Goal: Task Accomplishment & Management: Complete application form

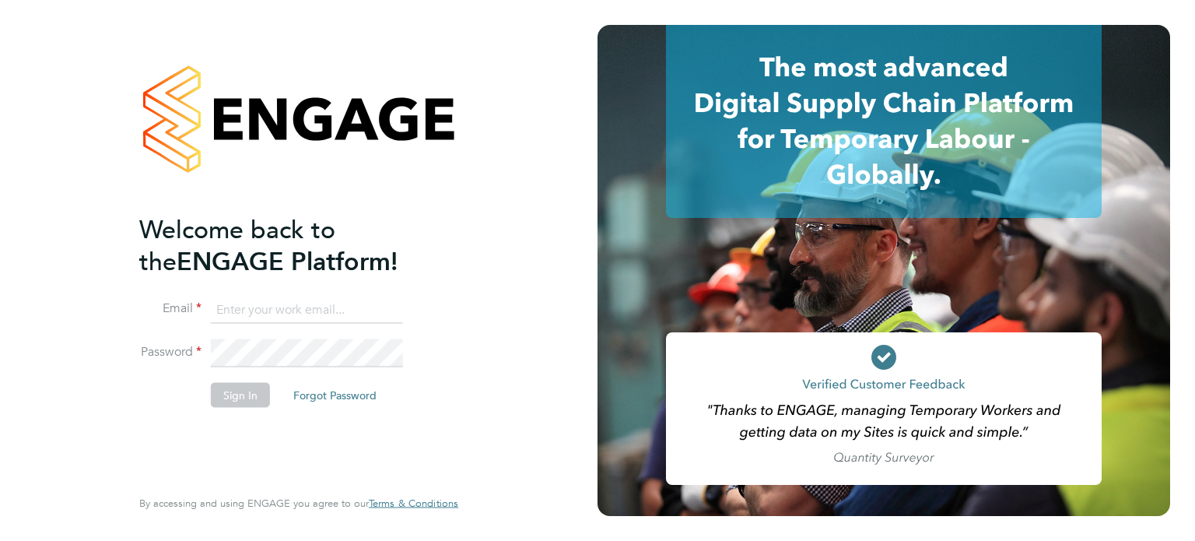
click at [348, 311] on input at bounding box center [307, 310] width 192 height 28
type input "tom.green@vistry.co.uk"
click at [252, 394] on button "Sign In" at bounding box center [240, 394] width 59 height 25
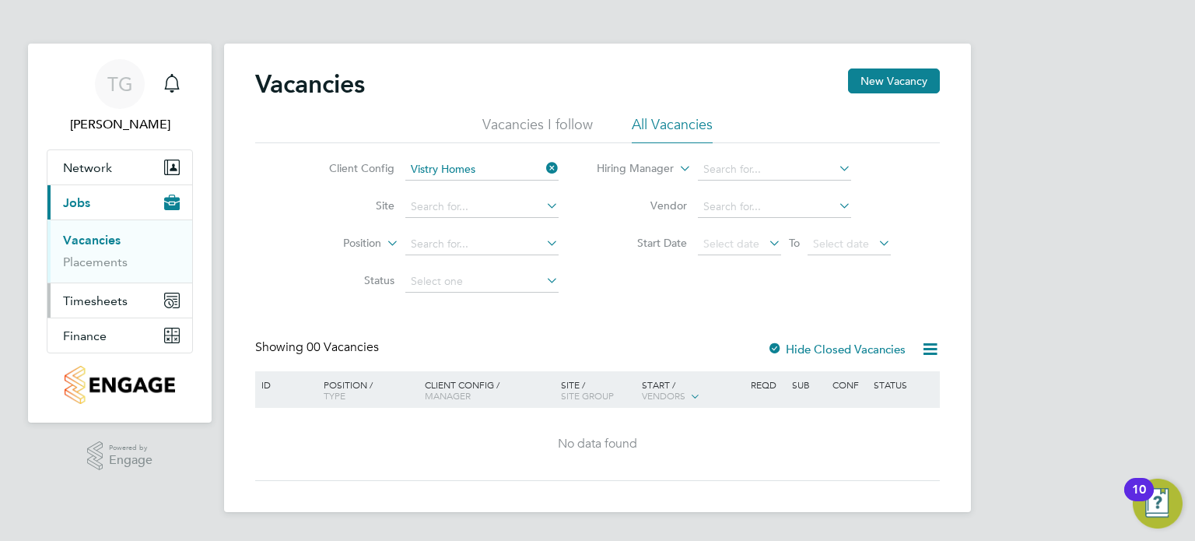
click at [107, 288] on button "Timesheets" at bounding box center [119, 300] width 145 height 34
click at [103, 213] on button "Current page: Jobs" at bounding box center [119, 202] width 145 height 34
click at [864, 79] on button "New Vacancy" at bounding box center [894, 80] width 92 height 25
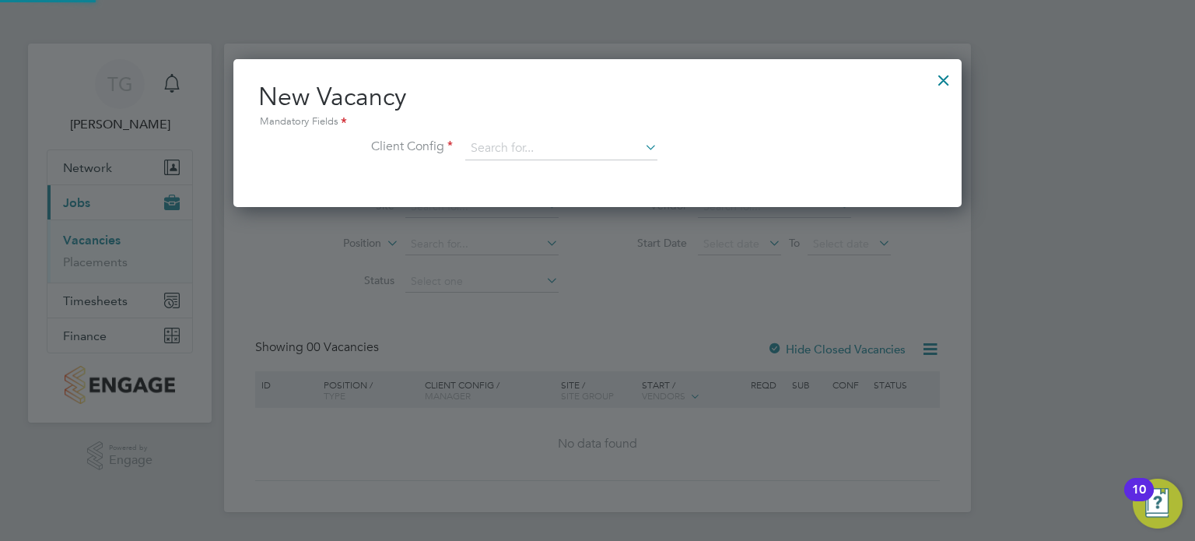
scroll to position [147, 729]
click at [619, 153] on input at bounding box center [561, 148] width 192 height 23
click at [607, 335] on div "Vacancies New Vacancy Vacancies I follow All Vacancies Client Config Vistry Hom…" at bounding box center [597, 278] width 747 height 468
click at [540, 155] on input at bounding box center [561, 148] width 192 height 23
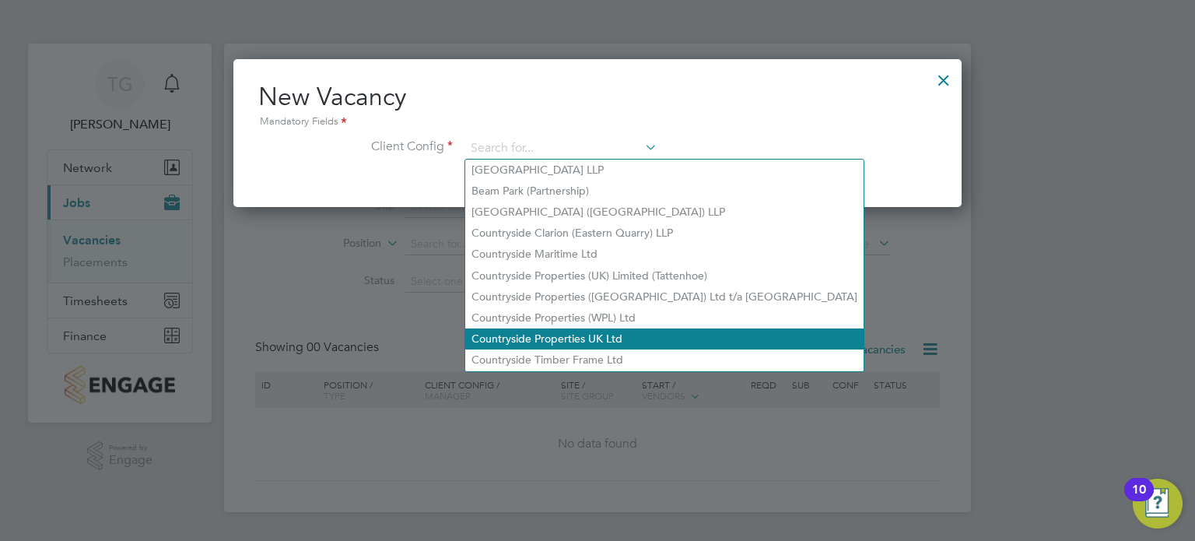
click at [535, 332] on li "Countryside Properties UK Ltd" at bounding box center [664, 338] width 398 height 21
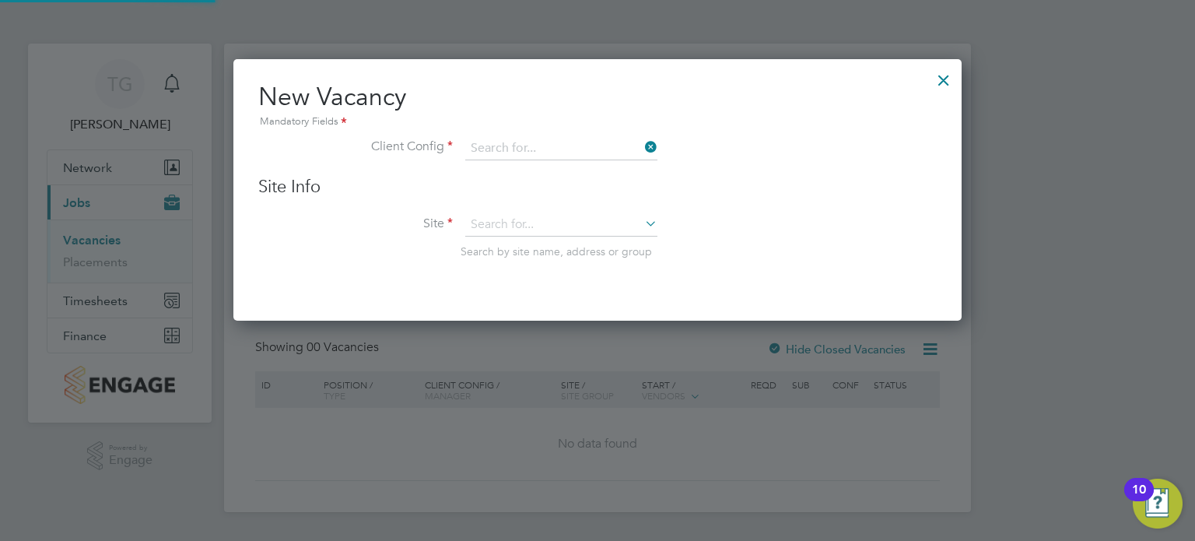
type input "Countryside Properties UK Ltd"
click at [517, 227] on input at bounding box center [561, 224] width 192 height 23
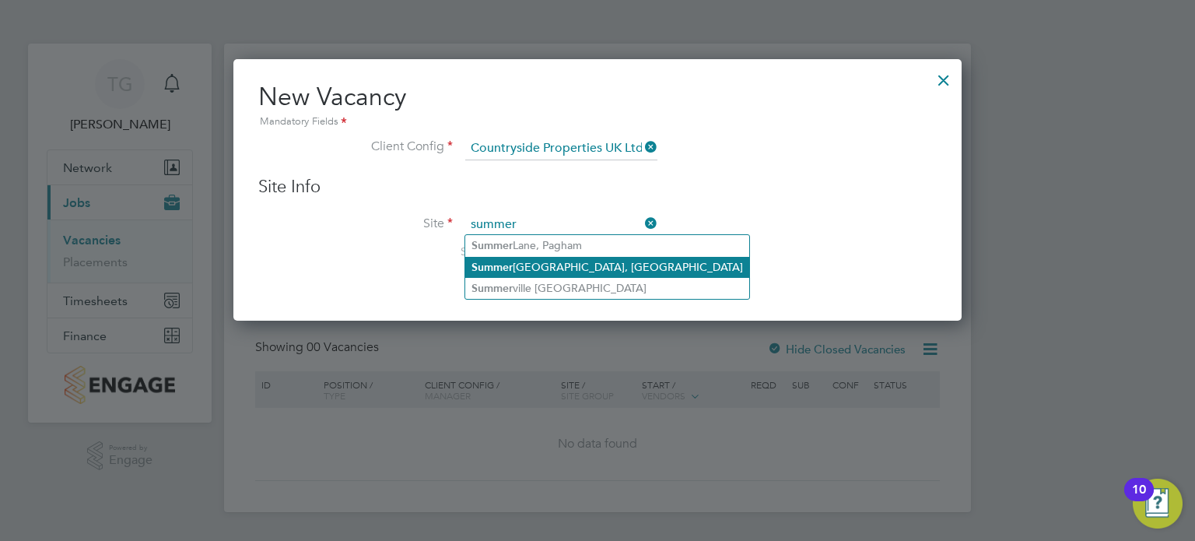
type input "summer"
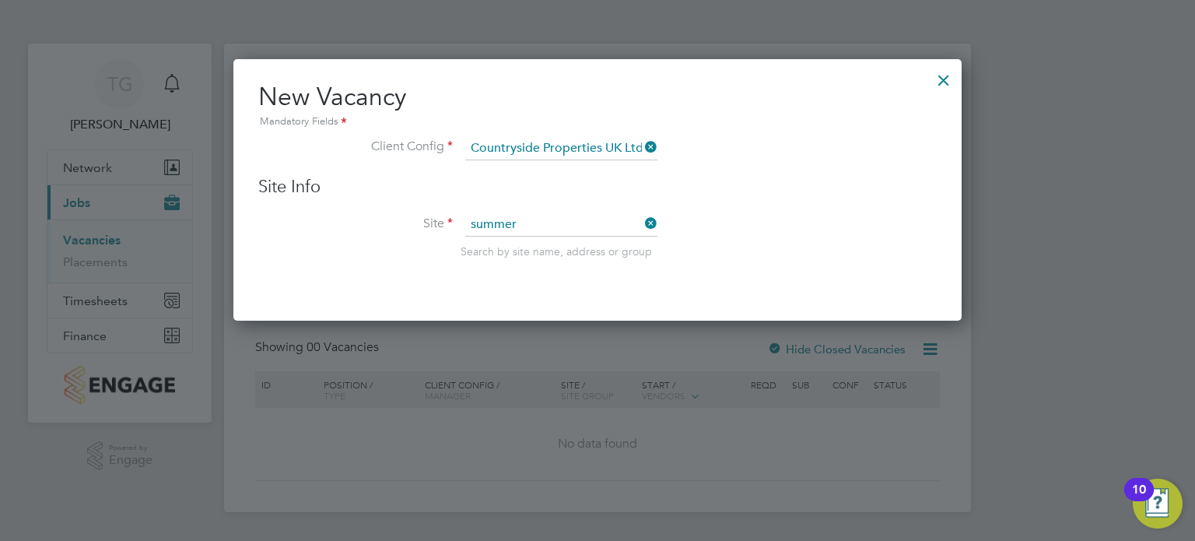
click at [557, 264] on div "Vacancies New Vacancy Vacancies I follow All Vacancies Client Config Vistry Hom…" at bounding box center [597, 278] width 747 height 468
click at [556, 215] on input at bounding box center [561, 224] width 192 height 23
click at [553, 259] on li "[GEOGRAPHIC_DATA], [GEOGRAPHIC_DATA]" at bounding box center [607, 266] width 284 height 21
type input "[GEOGRAPHIC_DATA], [GEOGRAPHIC_DATA]"
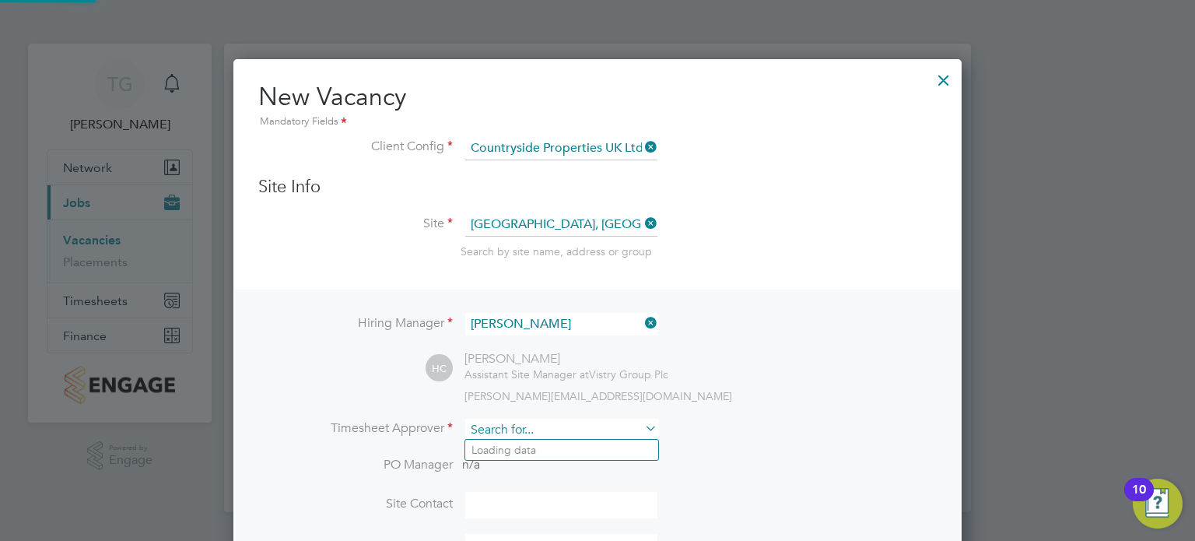
click at [528, 426] on input at bounding box center [561, 430] width 192 height 23
click at [531, 445] on li "[PERSON_NAME]" at bounding box center [561, 450] width 193 height 21
type input "[PERSON_NAME]"
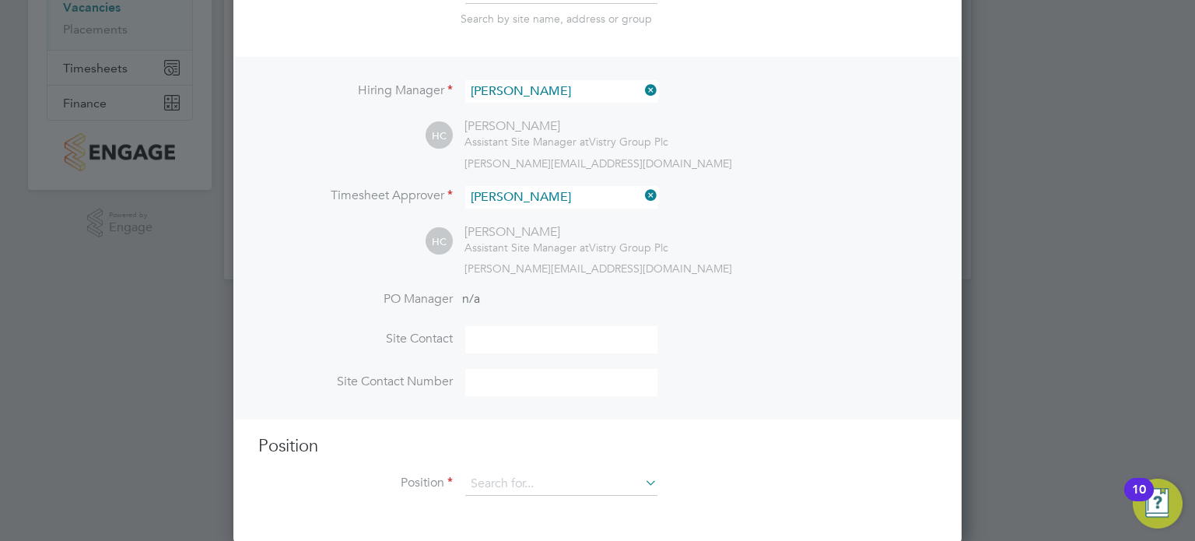
scroll to position [232, 0]
click at [508, 487] on input at bounding box center [561, 484] width 192 height 23
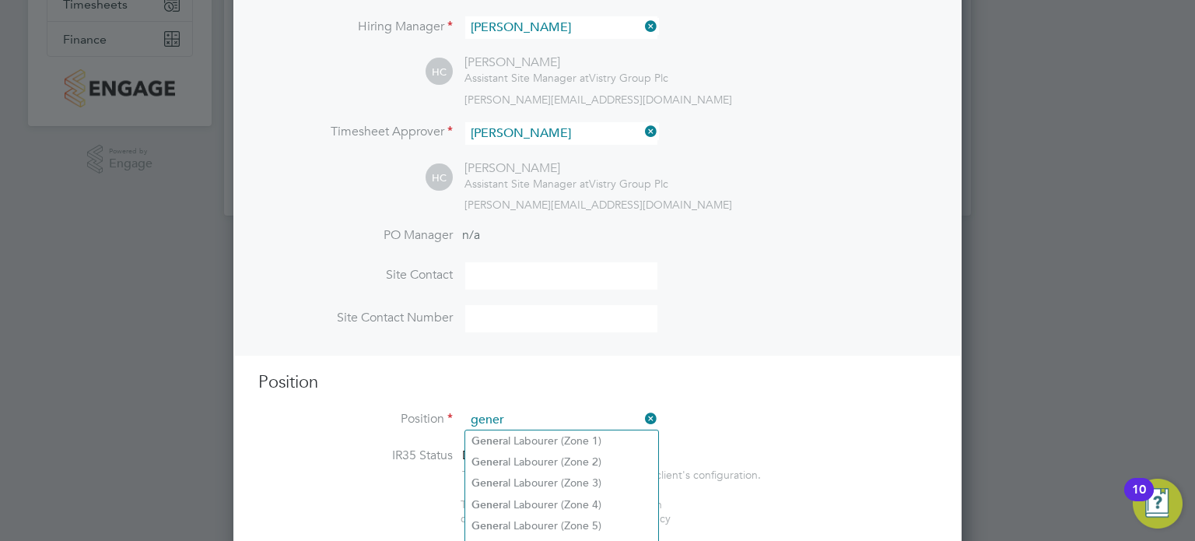
scroll to position [306, 0]
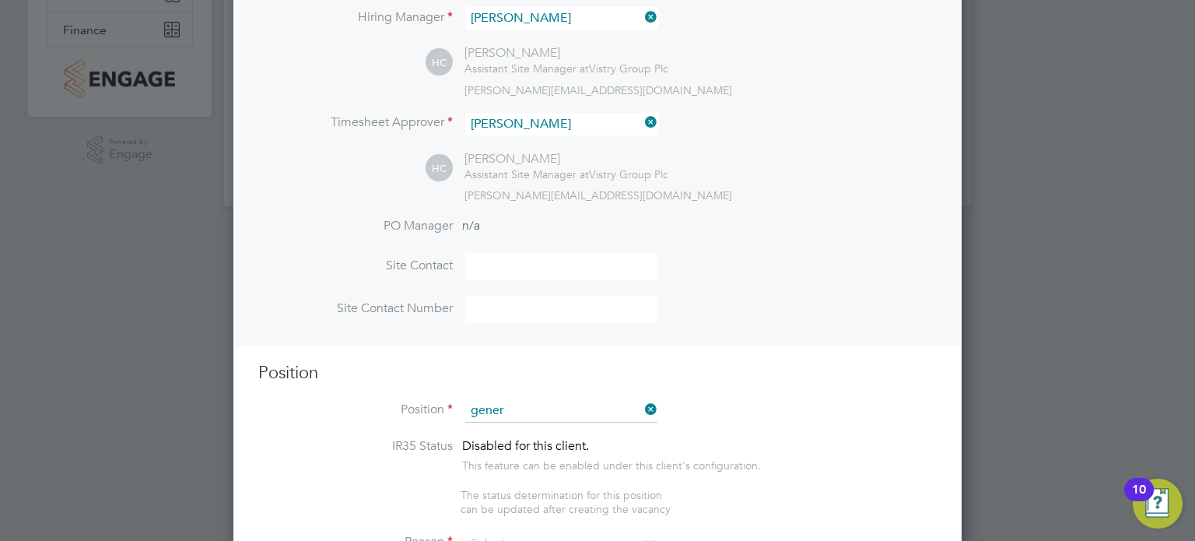
click at [555, 473] on li "Gener al Labourer (Zone 3)" at bounding box center [561, 473] width 193 height 21
type input "General Labourer (Zone 3)"
type textarea "- General labouring duties - Supporting the trades on site - Moving materials a…"
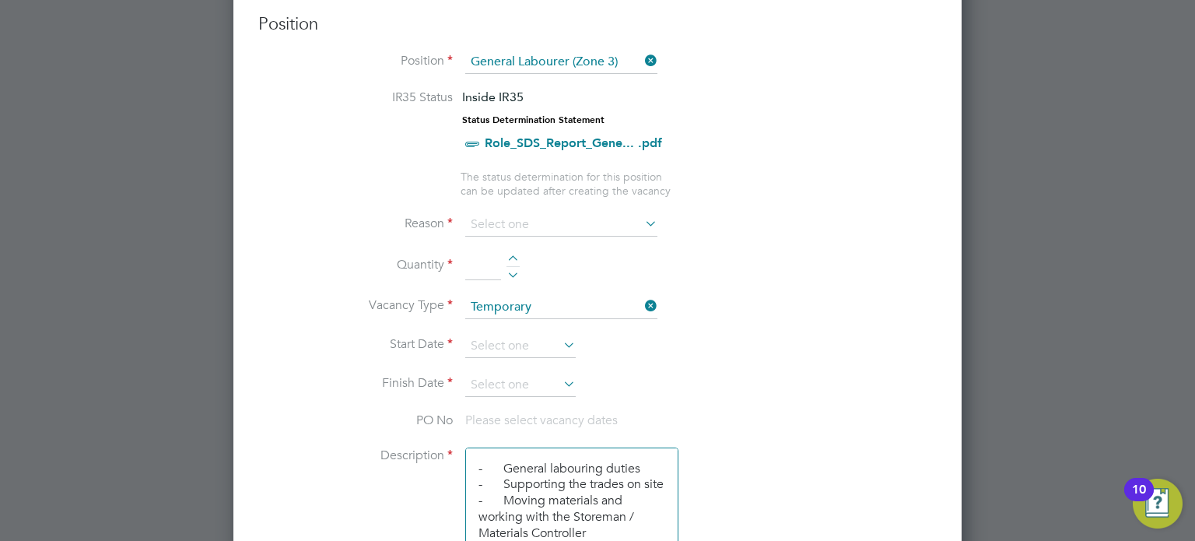
scroll to position [708, 0]
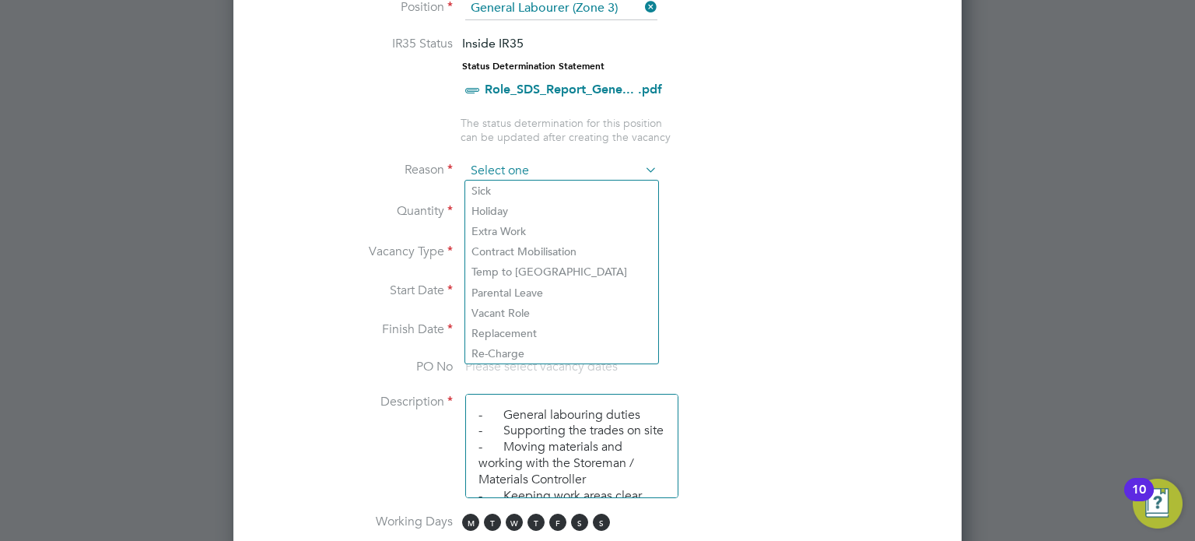
click at [523, 174] on input at bounding box center [561, 170] width 192 height 23
click at [521, 224] on li "Extra Work" at bounding box center [561, 231] width 193 height 20
type input "Extra Work"
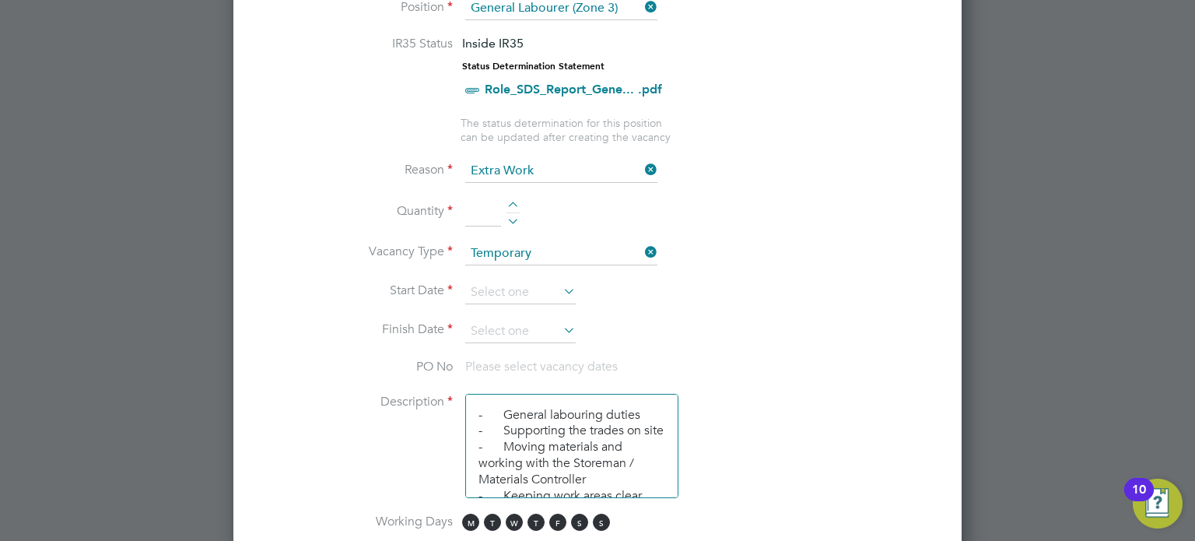
click at [513, 204] on div at bounding box center [512, 206] width 13 height 11
type input "1"
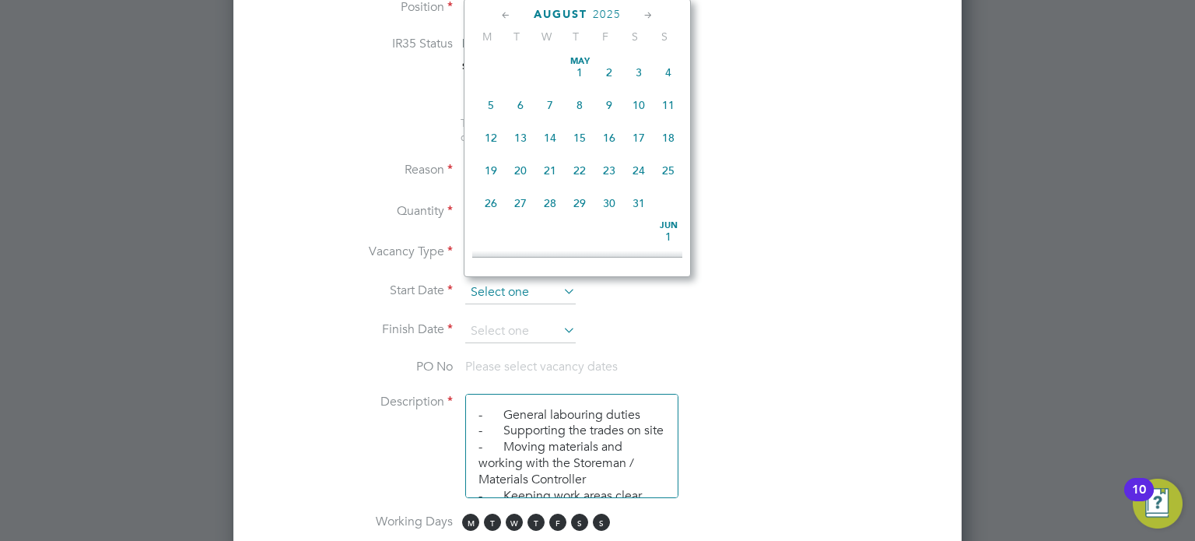
scroll to position [609, 0]
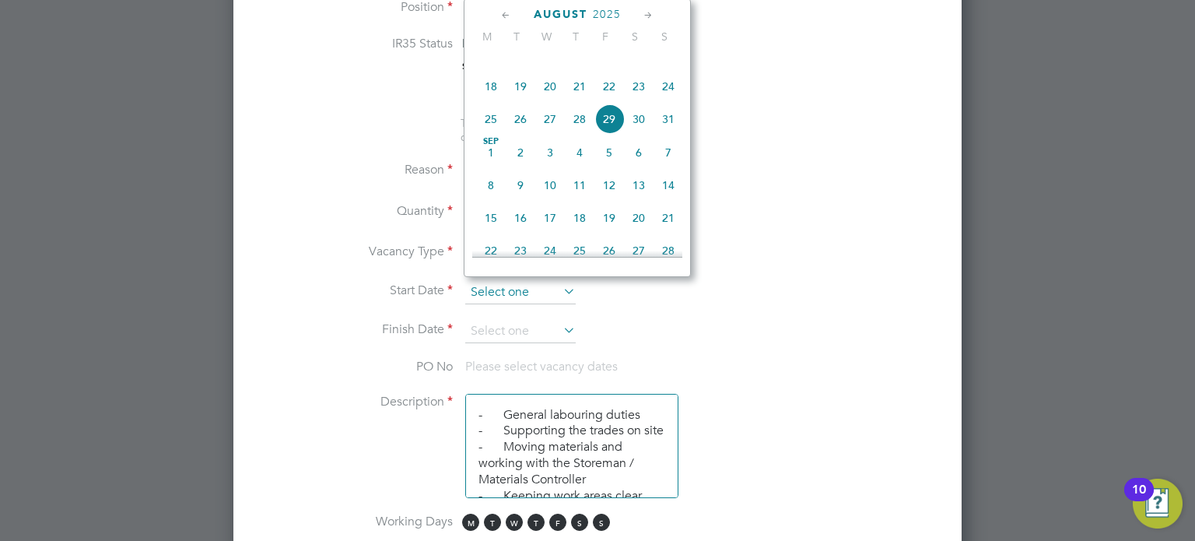
click at [522, 288] on input at bounding box center [520, 292] width 110 height 23
click at [576, 134] on span "28" at bounding box center [580, 119] width 30 height 30
type input "[DATE]"
click at [524, 285] on input "[DATE]" at bounding box center [520, 292] width 110 height 23
click at [736, 189] on li "Reason Extra Work" at bounding box center [597, 178] width 678 height 39
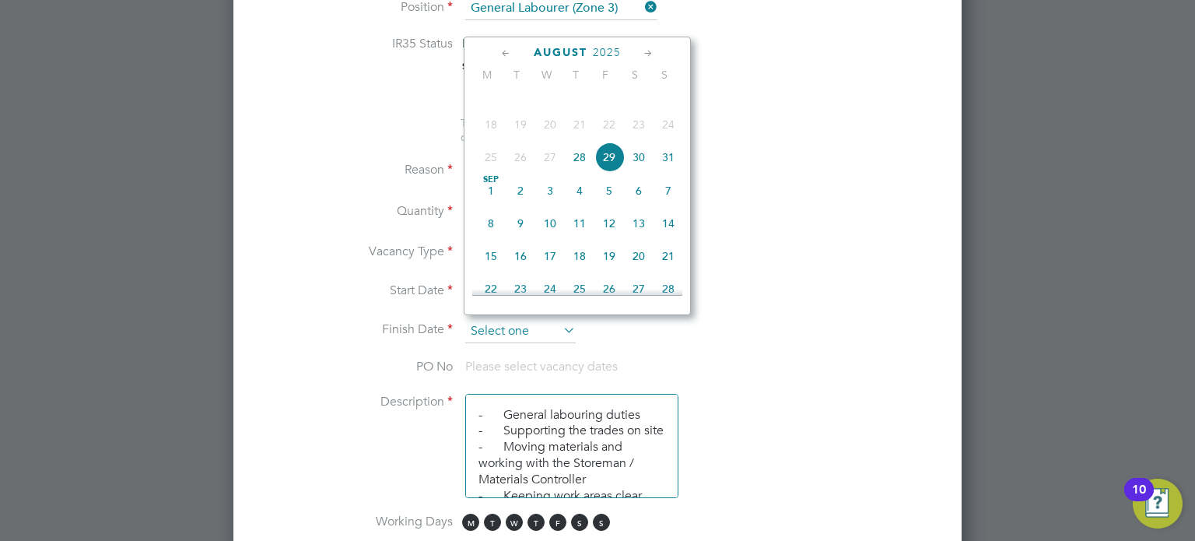
click at [517, 324] on input at bounding box center [520, 331] width 110 height 23
click at [661, 205] on span "7" at bounding box center [668, 191] width 30 height 30
type input "[DATE]"
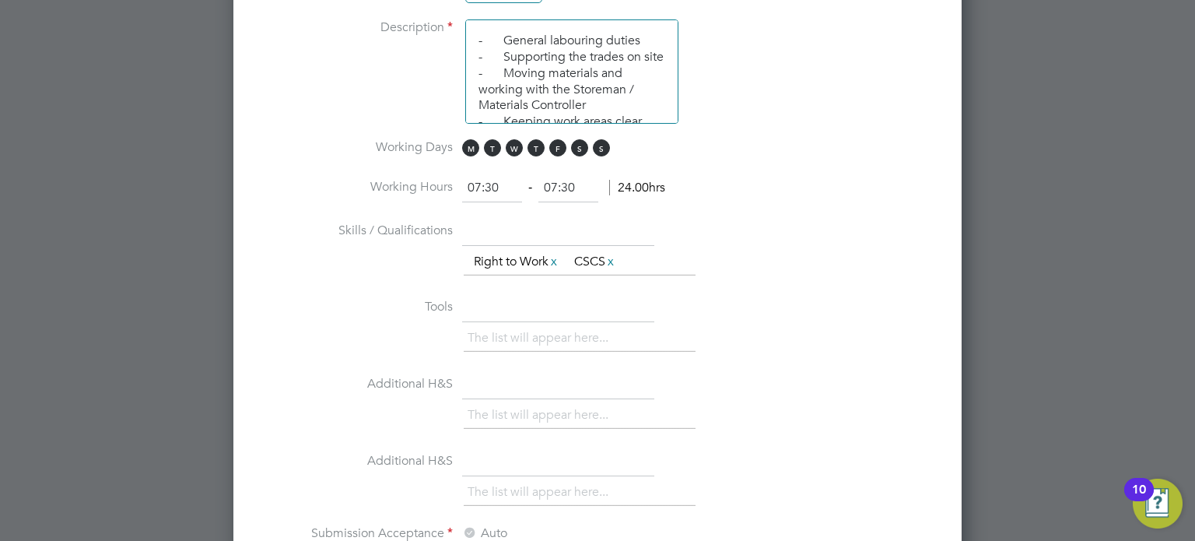
scroll to position [1191, 0]
click at [594, 187] on input "07:30" at bounding box center [568, 190] width 60 height 28
type input "0"
type input "16:30"
click at [758, 205] on li "Working Hours 07:30 ‐ 16:30 9.00hrs" at bounding box center [597, 198] width 678 height 44
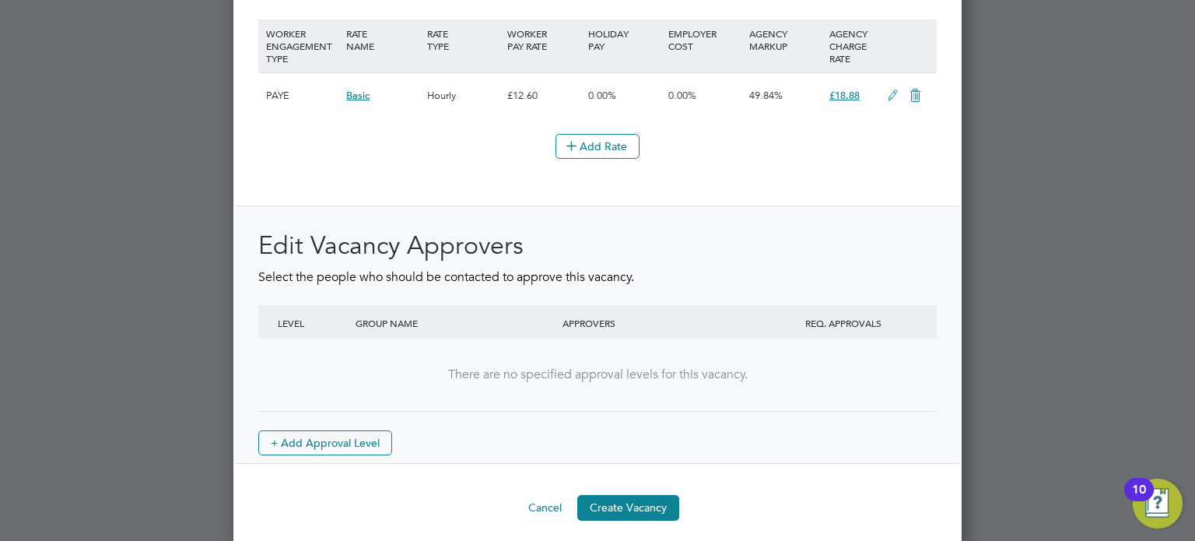
scroll to position [1861, 0]
click at [643, 496] on button "Create Vacancy" at bounding box center [628, 508] width 102 height 25
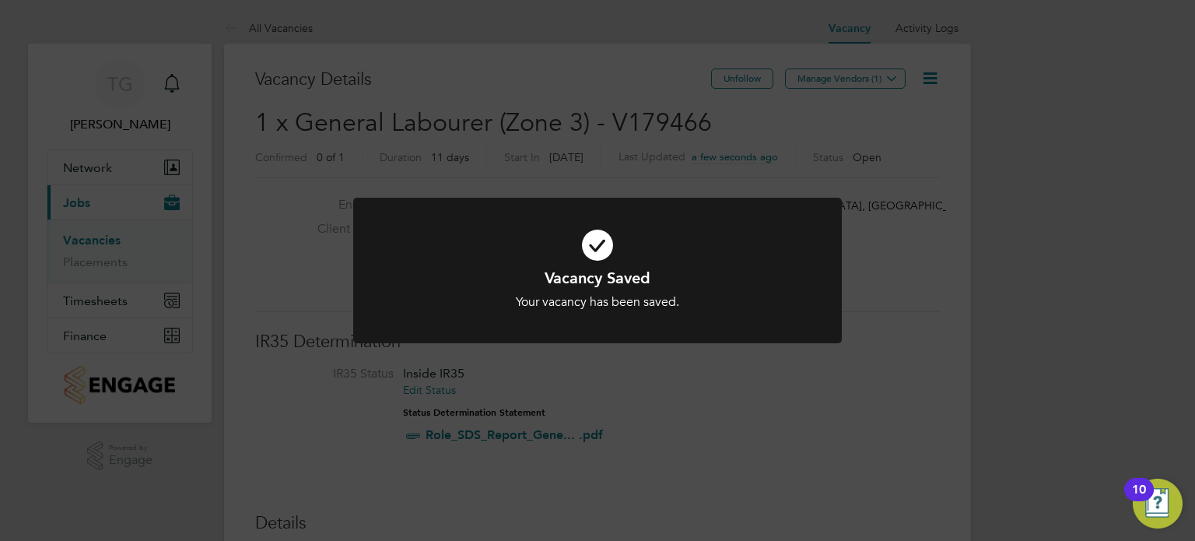
drag, startPoint x: 573, startPoint y: 161, endPoint x: 866, endPoint y: 83, distance: 303.4
click at [866, 83] on div "Vacancy Saved Your vacancy has been saved. Cancel Okay" at bounding box center [597, 270] width 1195 height 541
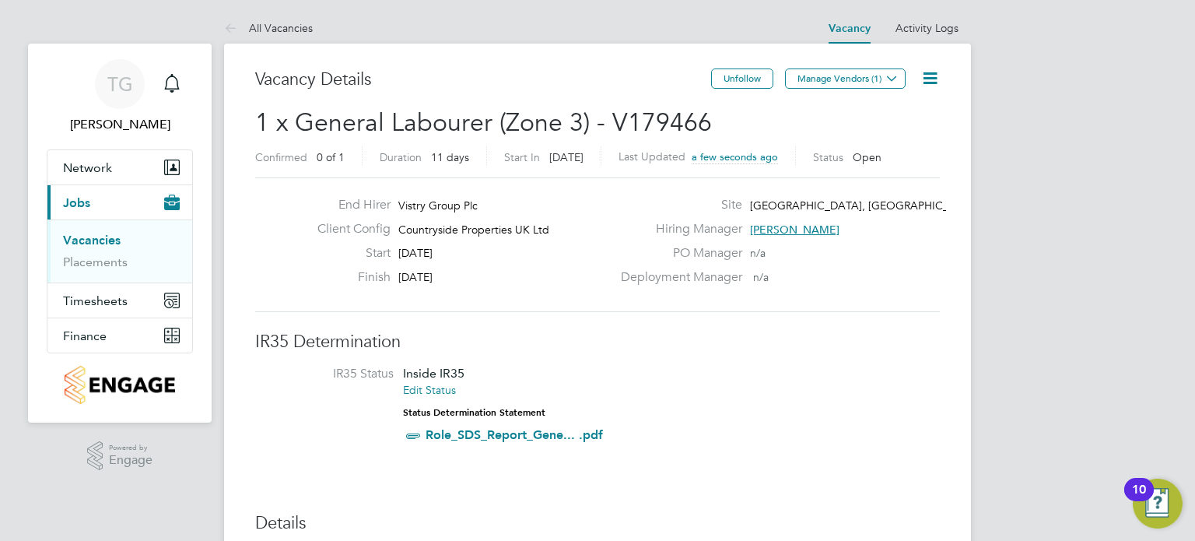
click at [866, 83] on button "Manage Vendors (1)" at bounding box center [845, 78] width 121 height 20
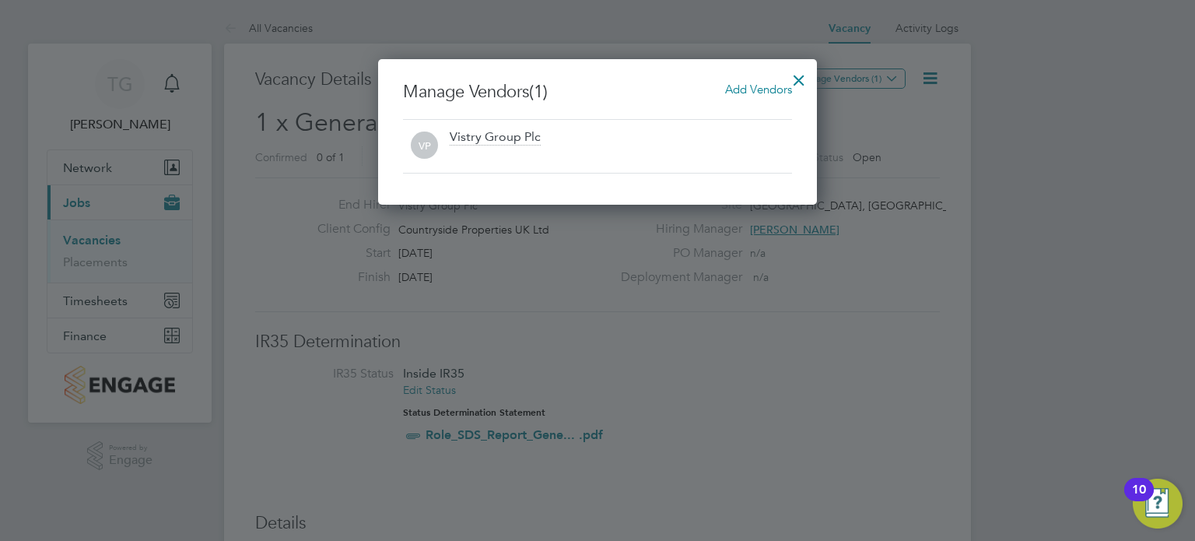
click at [755, 95] on span "Add Vendors" at bounding box center [758, 89] width 67 height 15
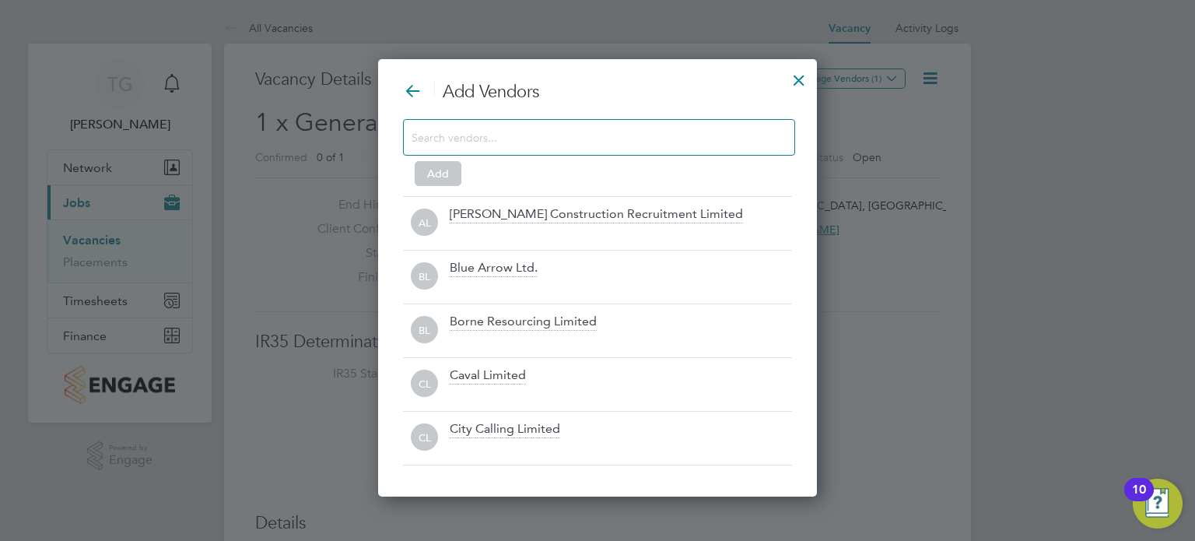
click at [616, 138] on input at bounding box center [587, 137] width 350 height 20
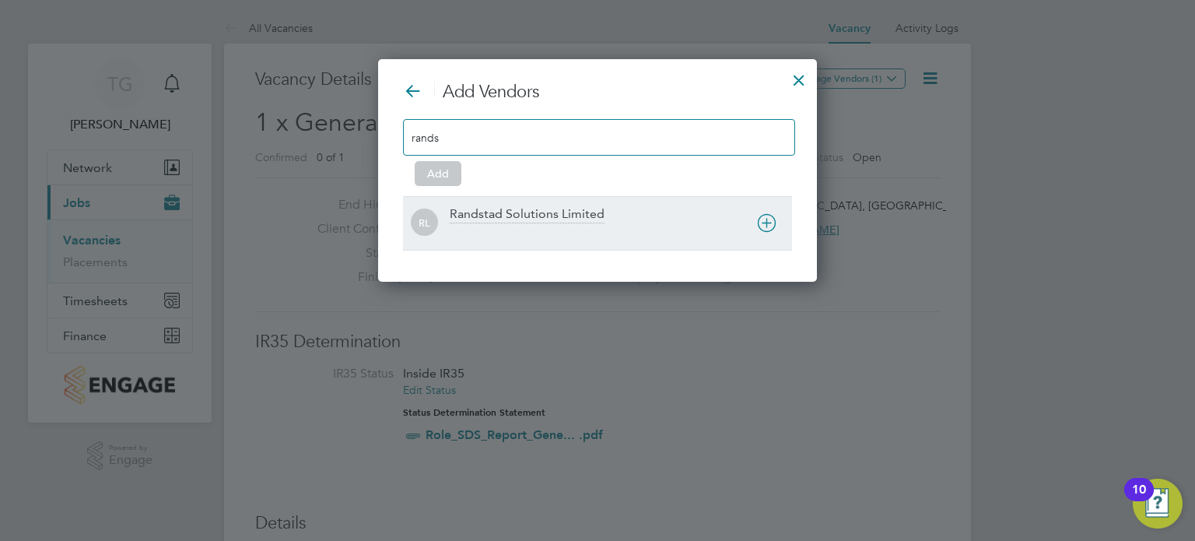
type input "rands"
click at [590, 211] on div "Randstad Solutions Limited" at bounding box center [527, 214] width 155 height 17
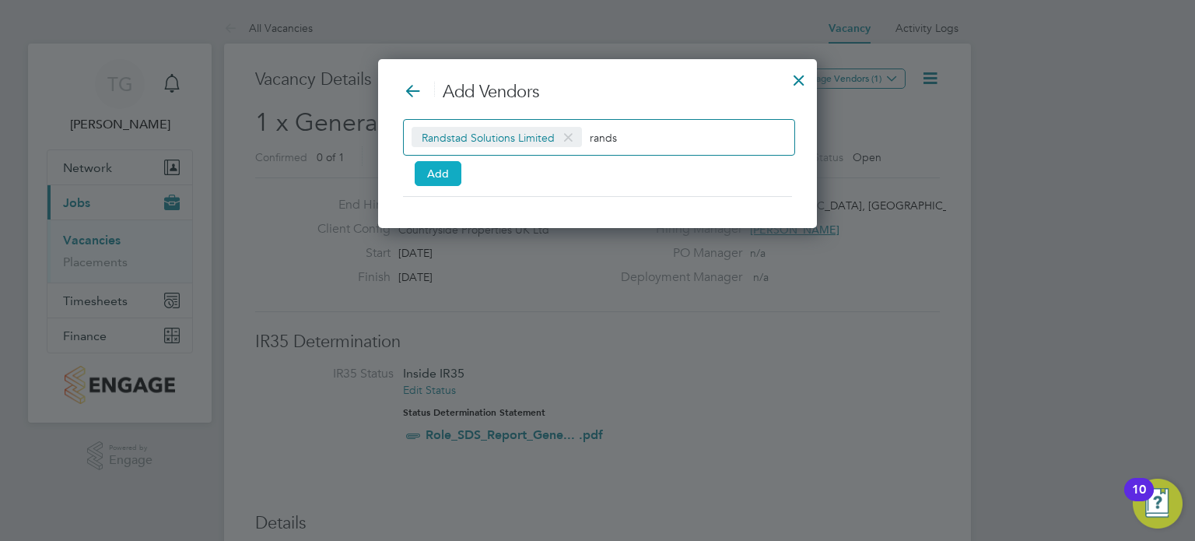
click at [433, 166] on button "Add" at bounding box center [438, 173] width 47 height 25
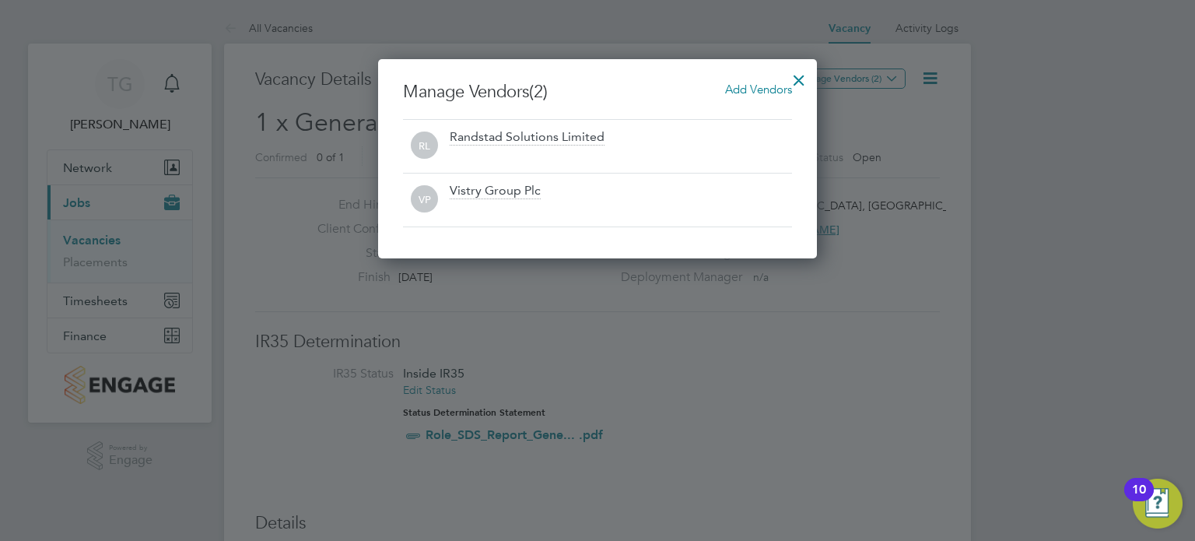
click at [795, 83] on div at bounding box center [799, 76] width 28 height 28
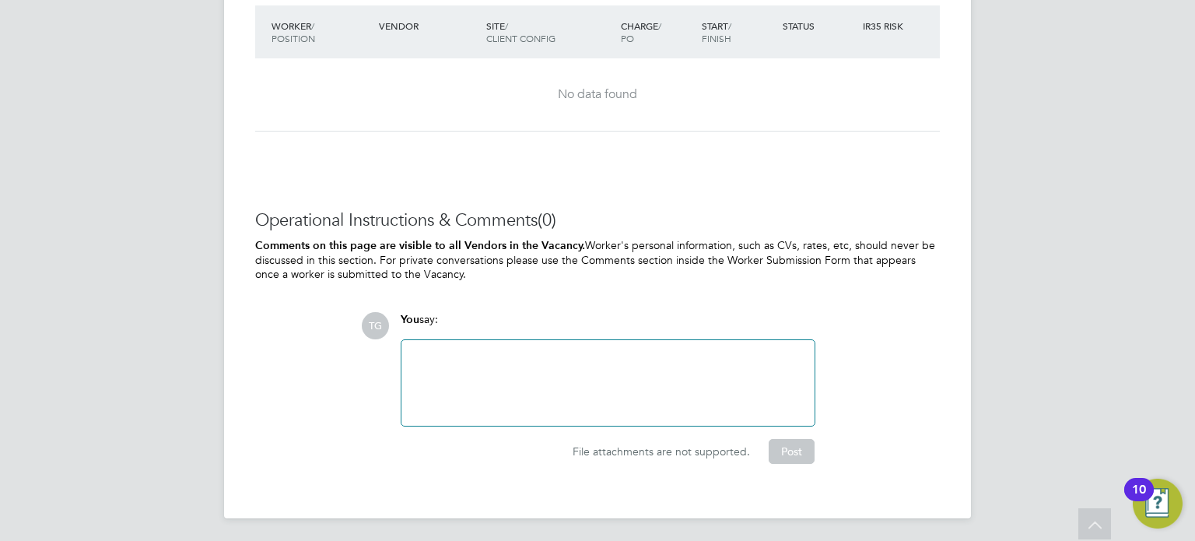
click at [531, 341] on div at bounding box center [607, 383] width 413 height 86
click at [529, 358] on div at bounding box center [608, 382] width 394 height 67
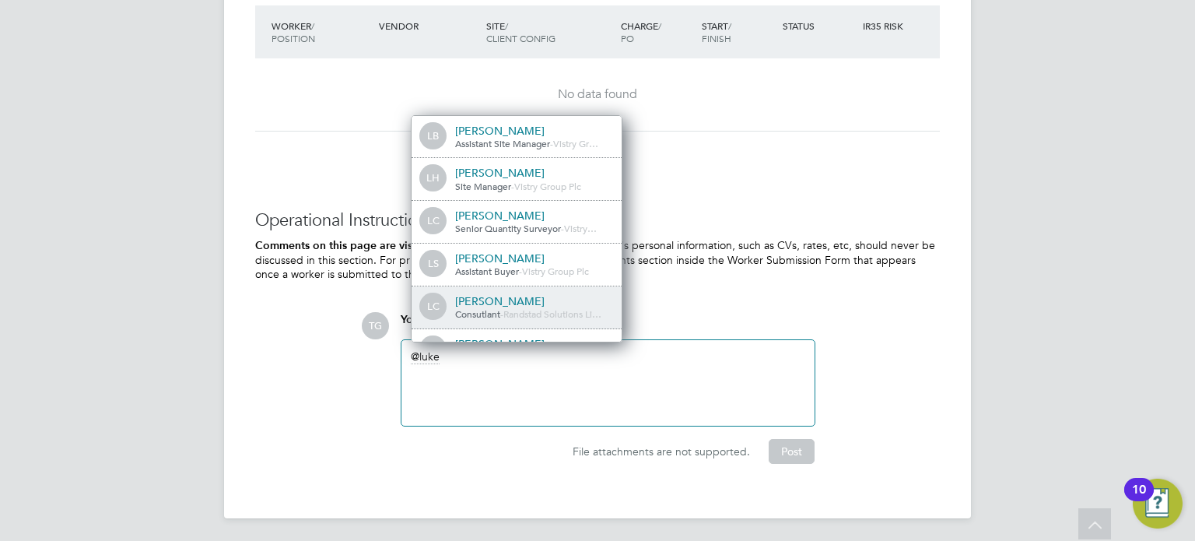
click at [530, 294] on div "[PERSON_NAME]" at bounding box center [533, 301] width 156 height 14
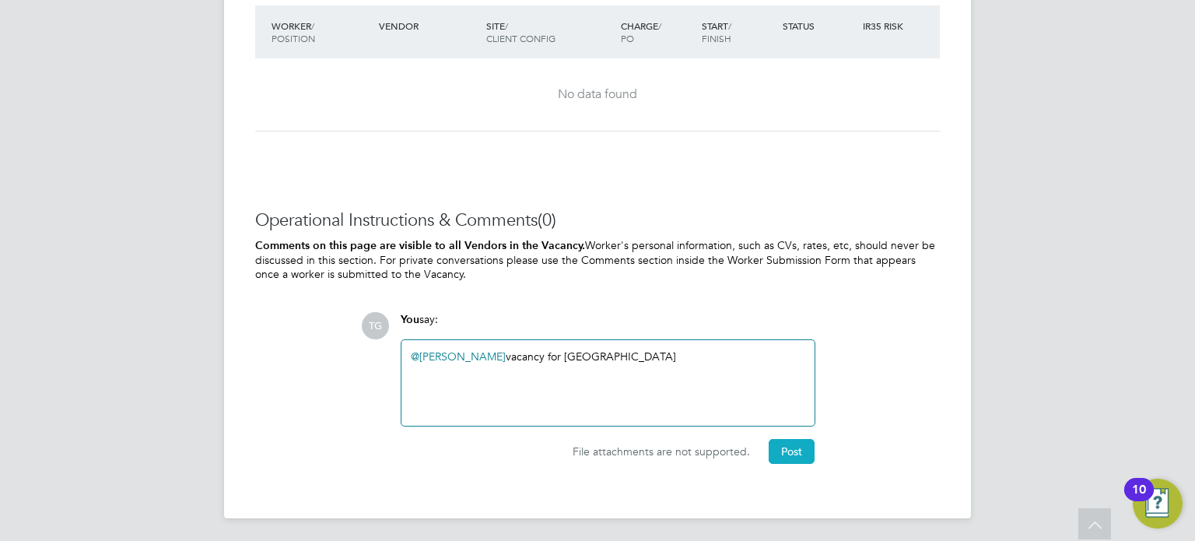
click at [790, 446] on button "Post" at bounding box center [792, 451] width 46 height 25
